Goal: Task Accomplishment & Management: Use online tool/utility

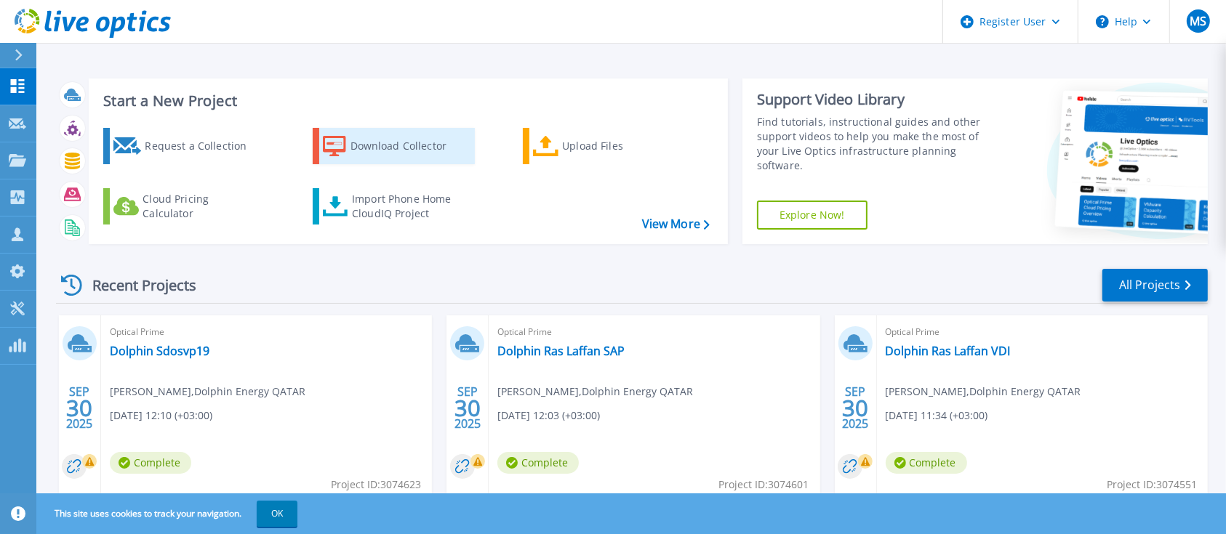
click at [392, 146] on div "Download Collector" at bounding box center [408, 146] width 116 height 29
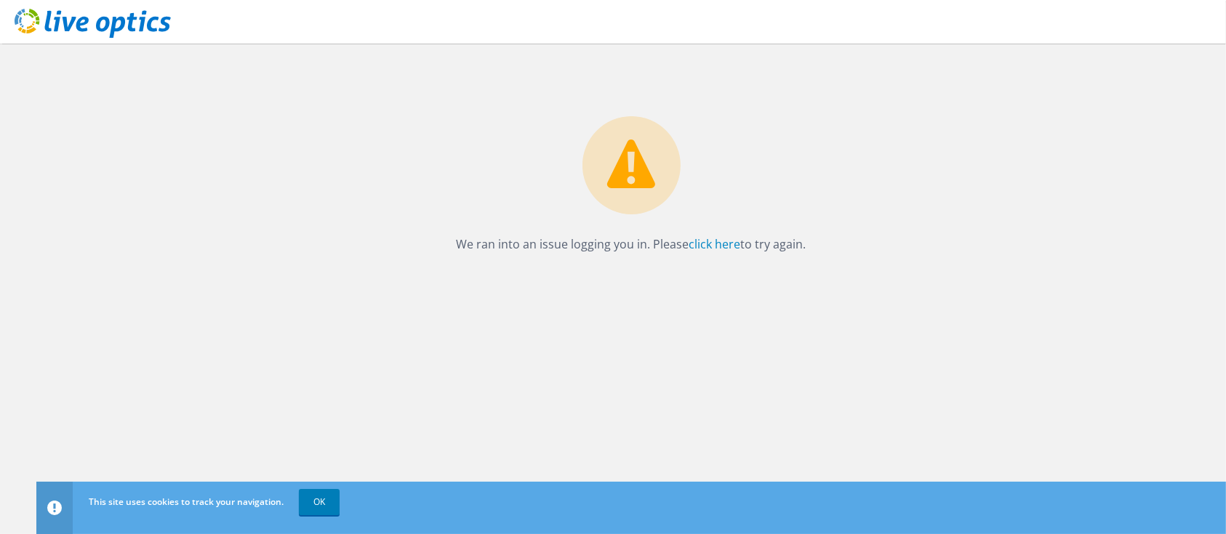
click at [98, 18] on icon at bounding box center [93, 24] width 156 height 30
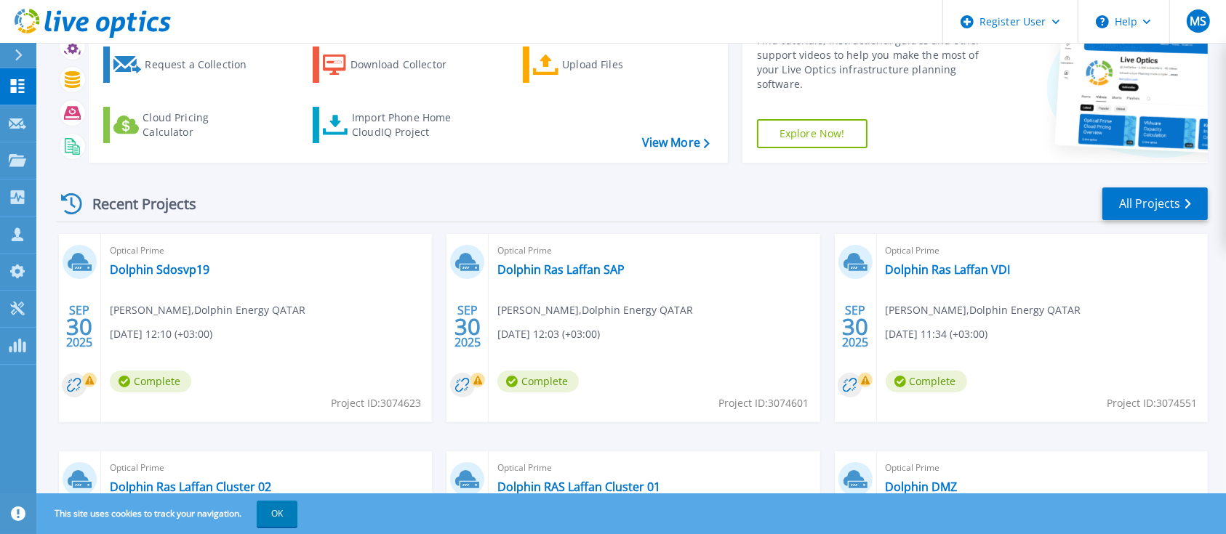
scroll to position [193, 0]
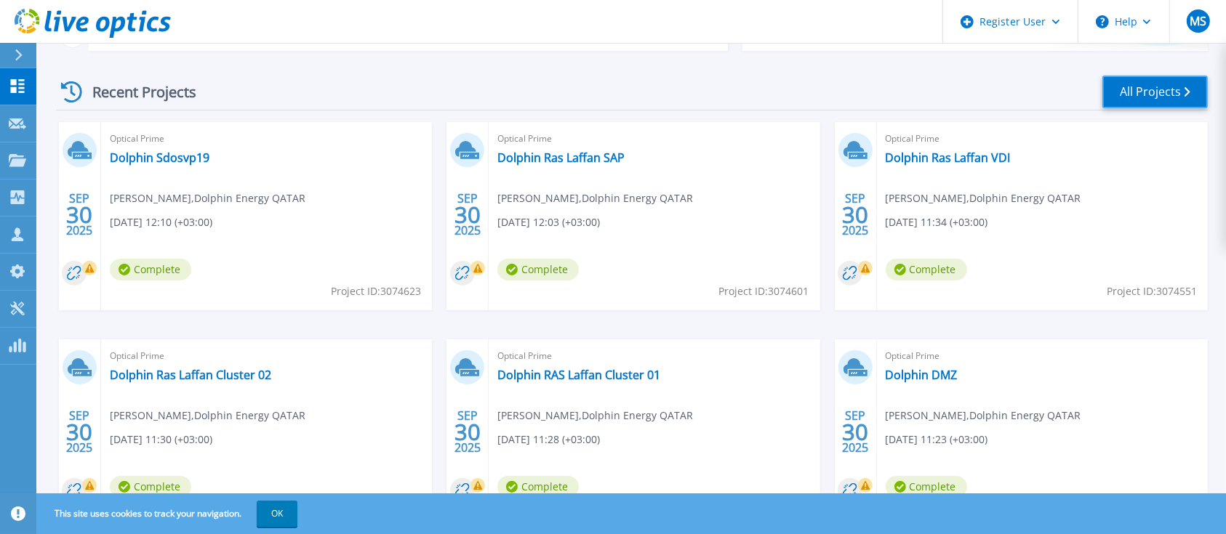
click at [1131, 91] on link "All Projects" at bounding box center [1154, 92] width 105 height 33
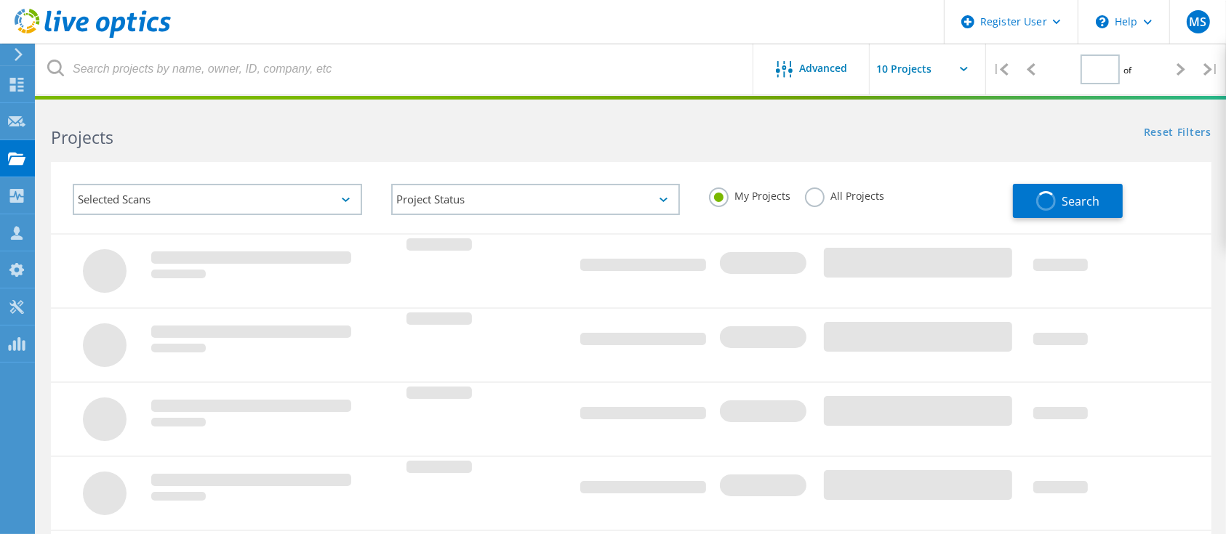
type input "1"
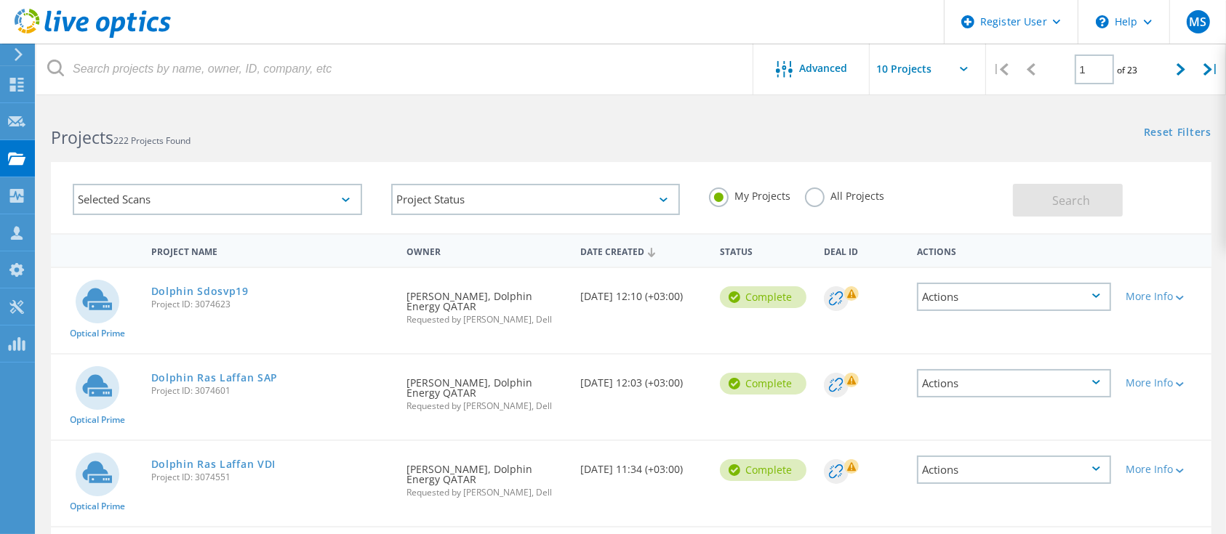
click at [110, 26] on icon at bounding box center [93, 24] width 156 height 30
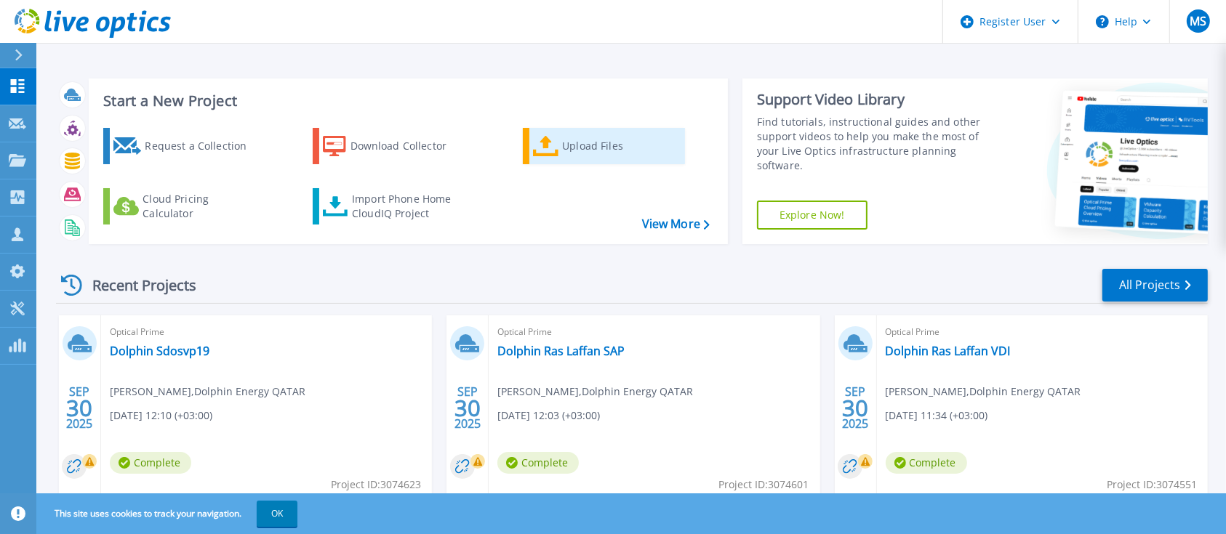
click at [548, 154] on icon at bounding box center [546, 146] width 26 height 21
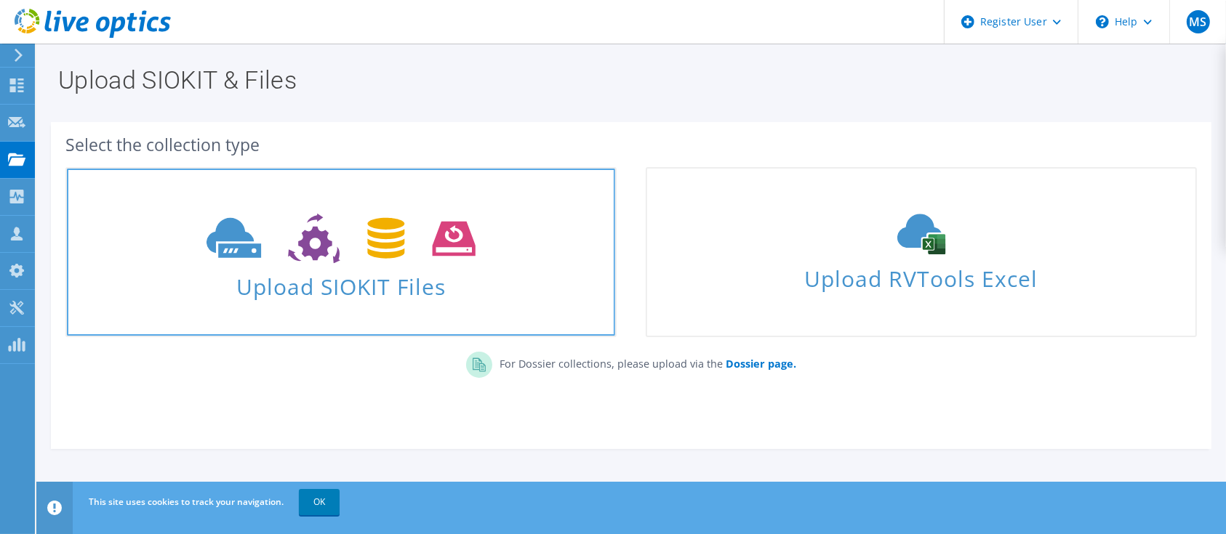
click at [316, 247] on icon at bounding box center [341, 239] width 268 height 50
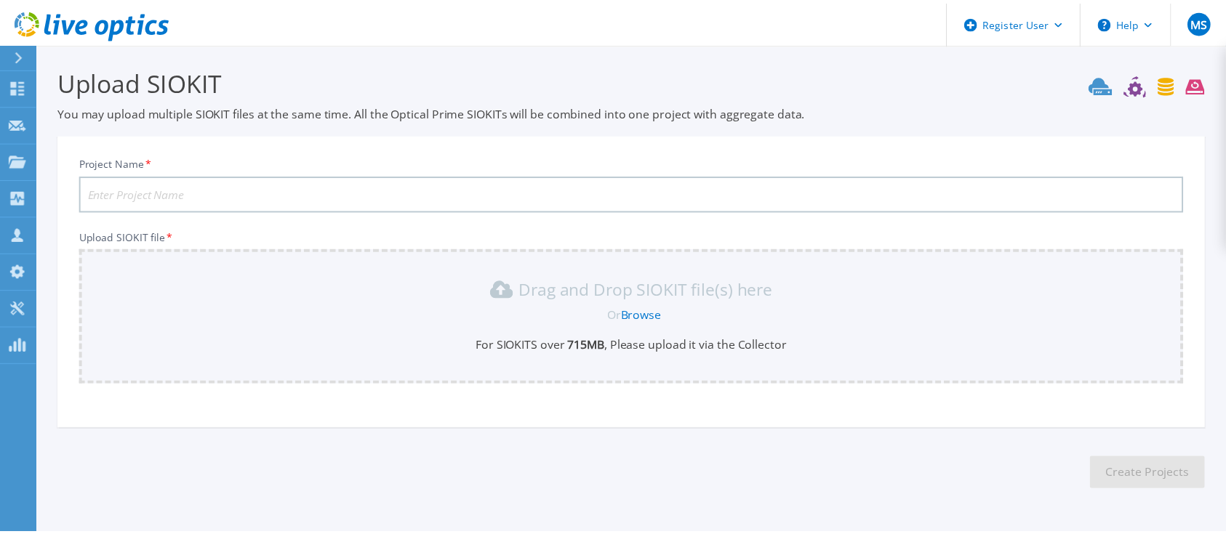
scroll to position [44, 0]
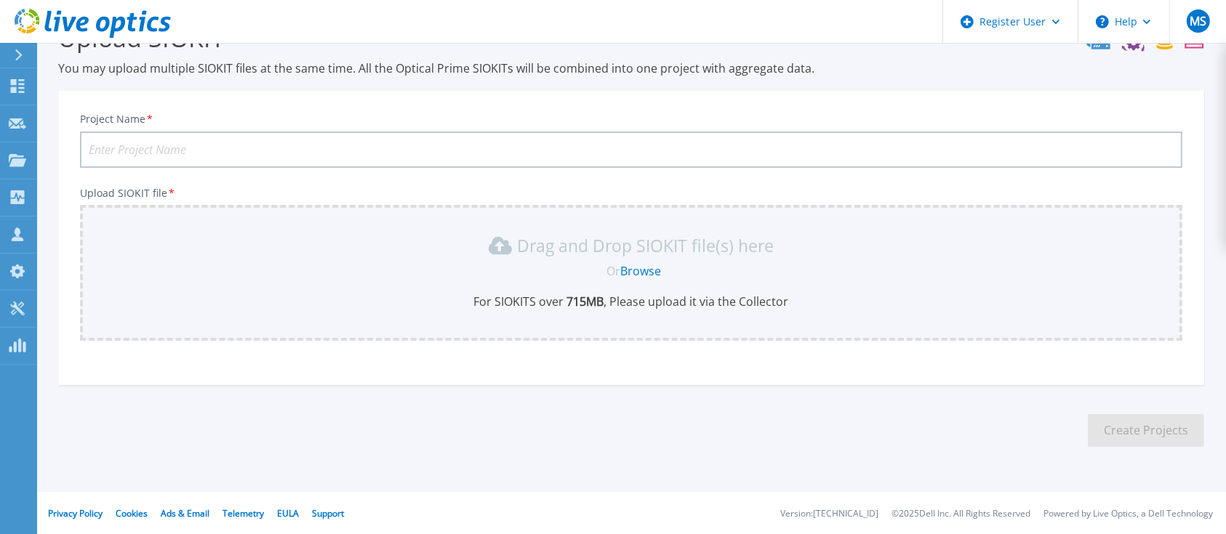
click at [276, 153] on input "Project Name *" at bounding box center [631, 150] width 1102 height 36
type input "NOC"
click at [665, 305] on p "For SIOKITS over 715 MB , Please upload it via the Collector" at bounding box center [631, 302] width 1085 height 16
click at [654, 267] on link "Browse" at bounding box center [641, 271] width 41 height 16
